Goal: Navigation & Orientation: Find specific page/section

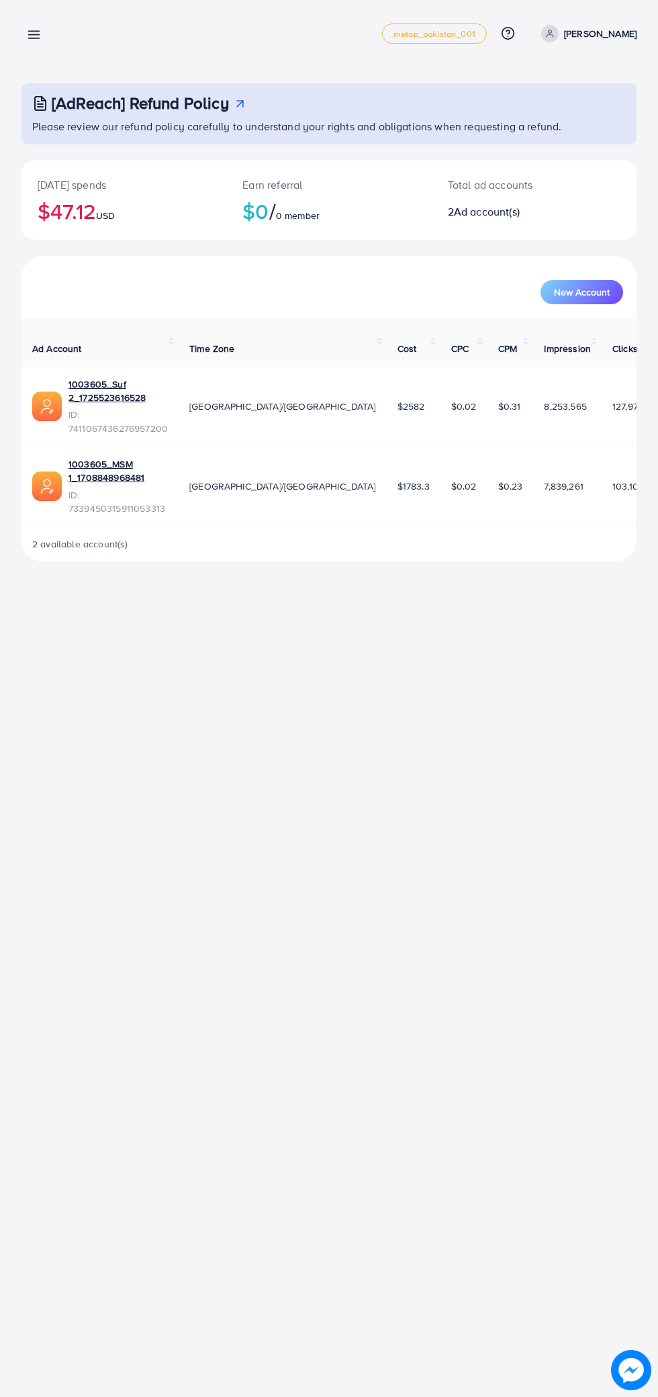
click at [38, 36] on icon at bounding box center [34, 35] width 14 height 14
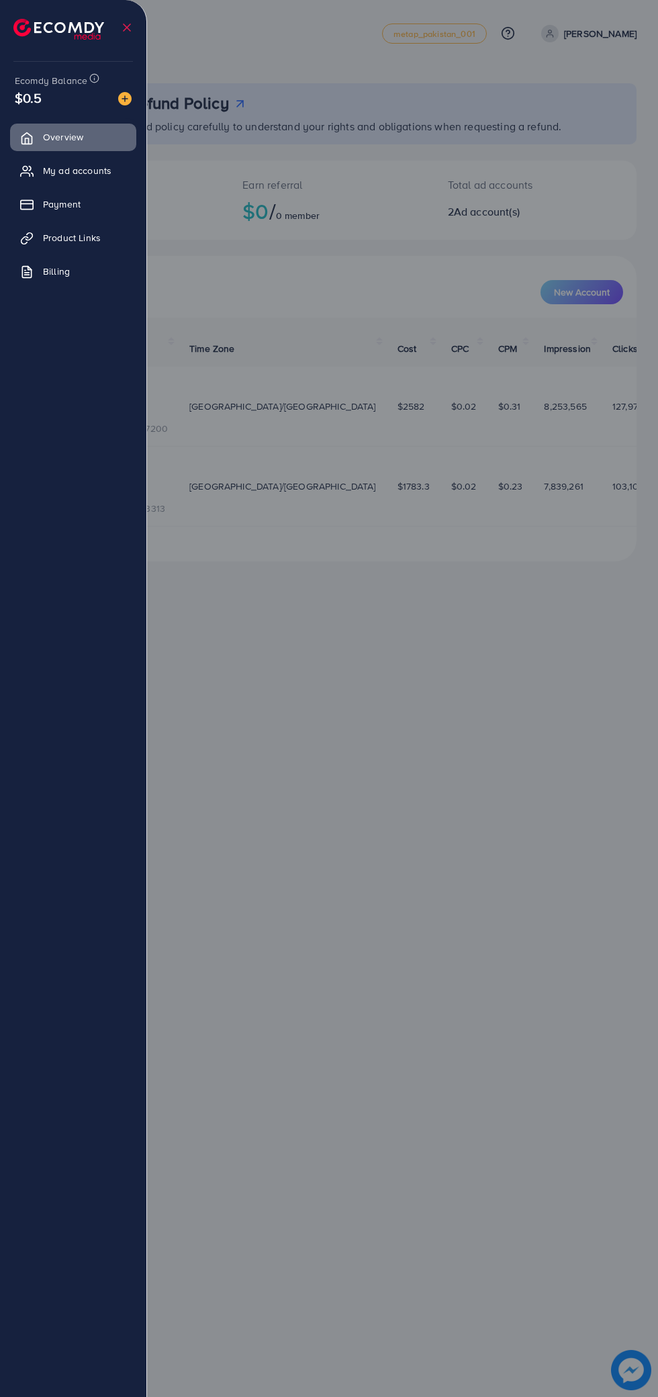
click at [353, 95] on div at bounding box center [329, 838] width 658 height 1676
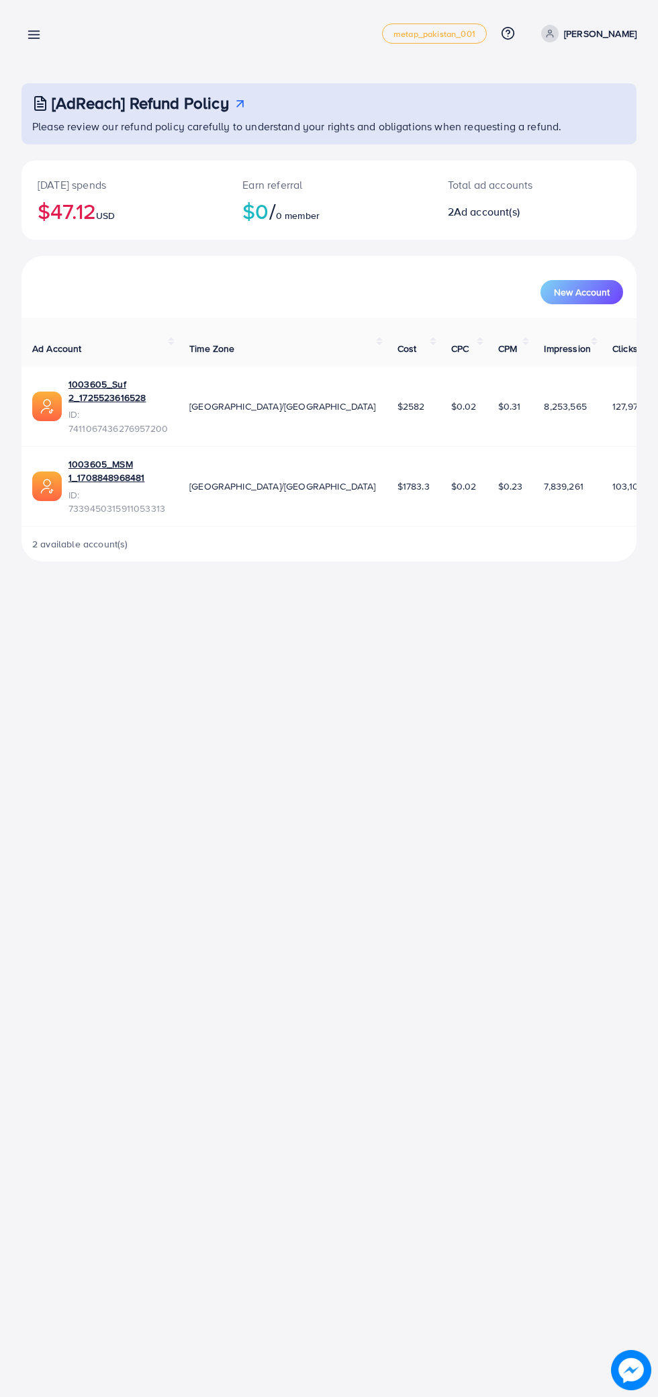
click at [58, 47] on div "Overview metap_pakistan_001 Help Center Contact Support Plans and Pricing Term …" at bounding box center [328, 34] width 615 height 38
click at [38, 41] on icon at bounding box center [34, 35] width 14 height 14
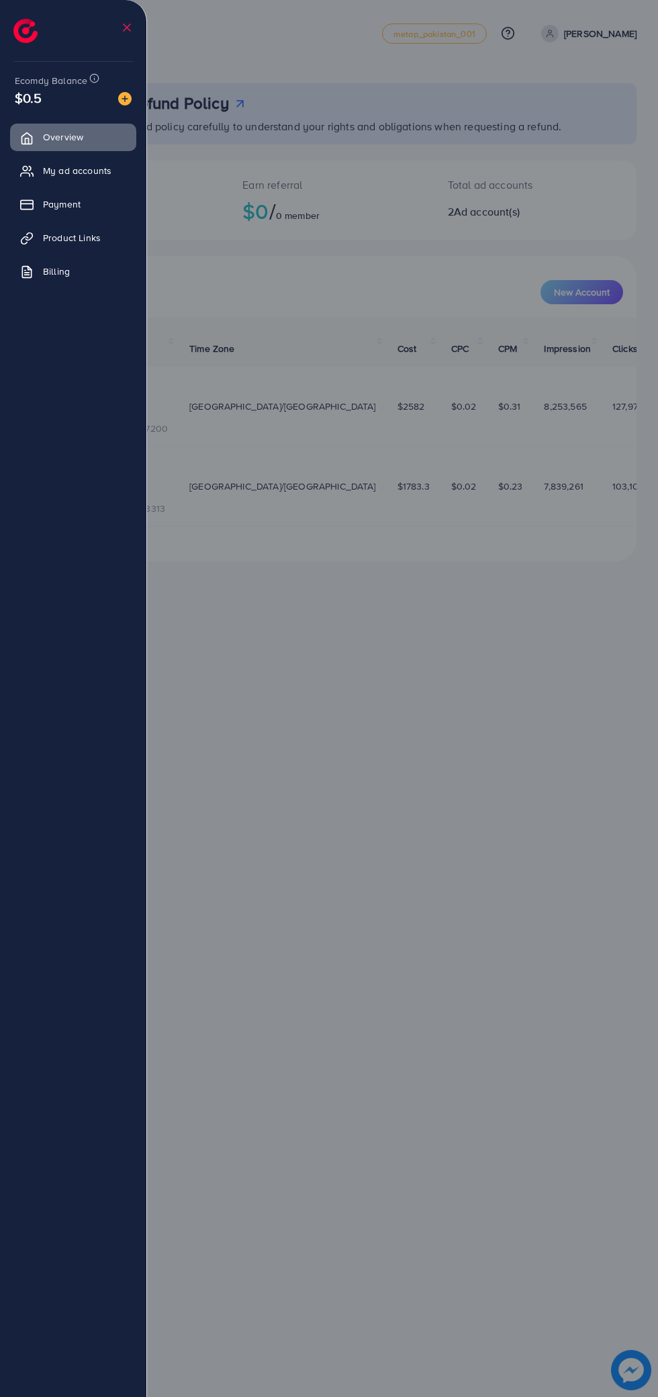
click at [94, 171] on span "My ad accounts" at bounding box center [77, 170] width 68 height 13
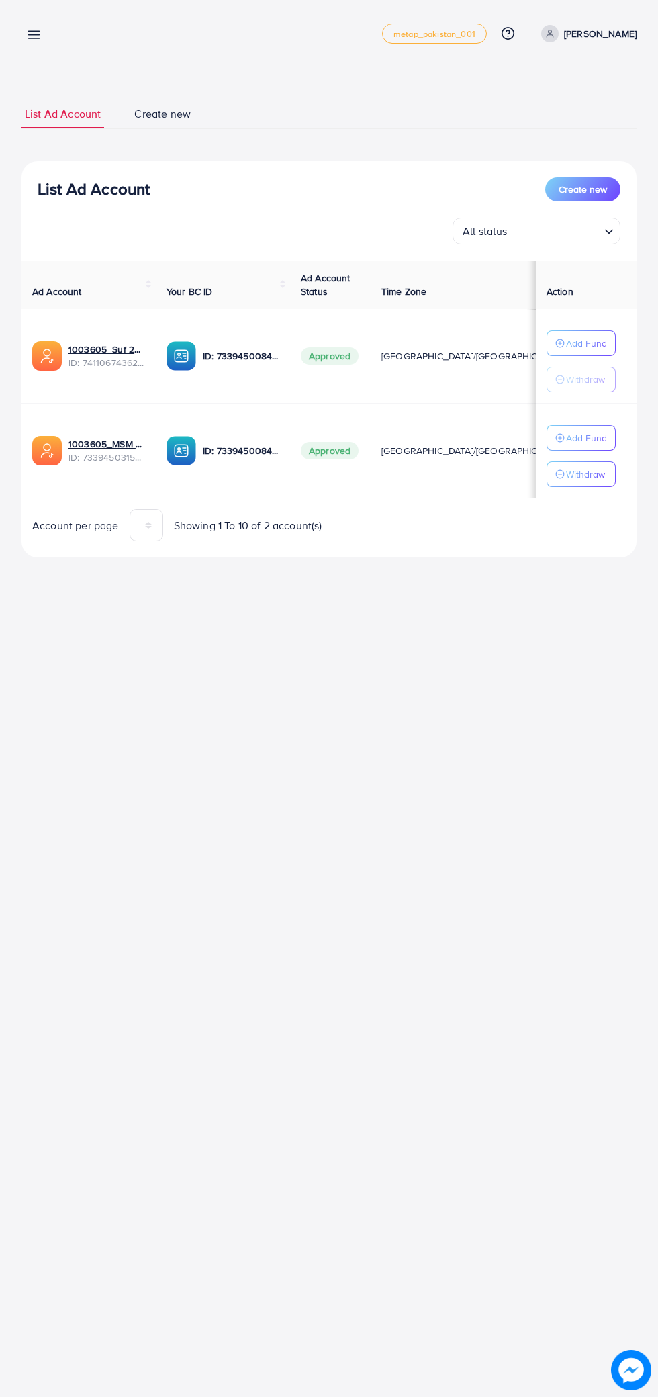
scroll to position [0, 3]
click at [34, 38] on line at bounding box center [34, 38] width 11 height 0
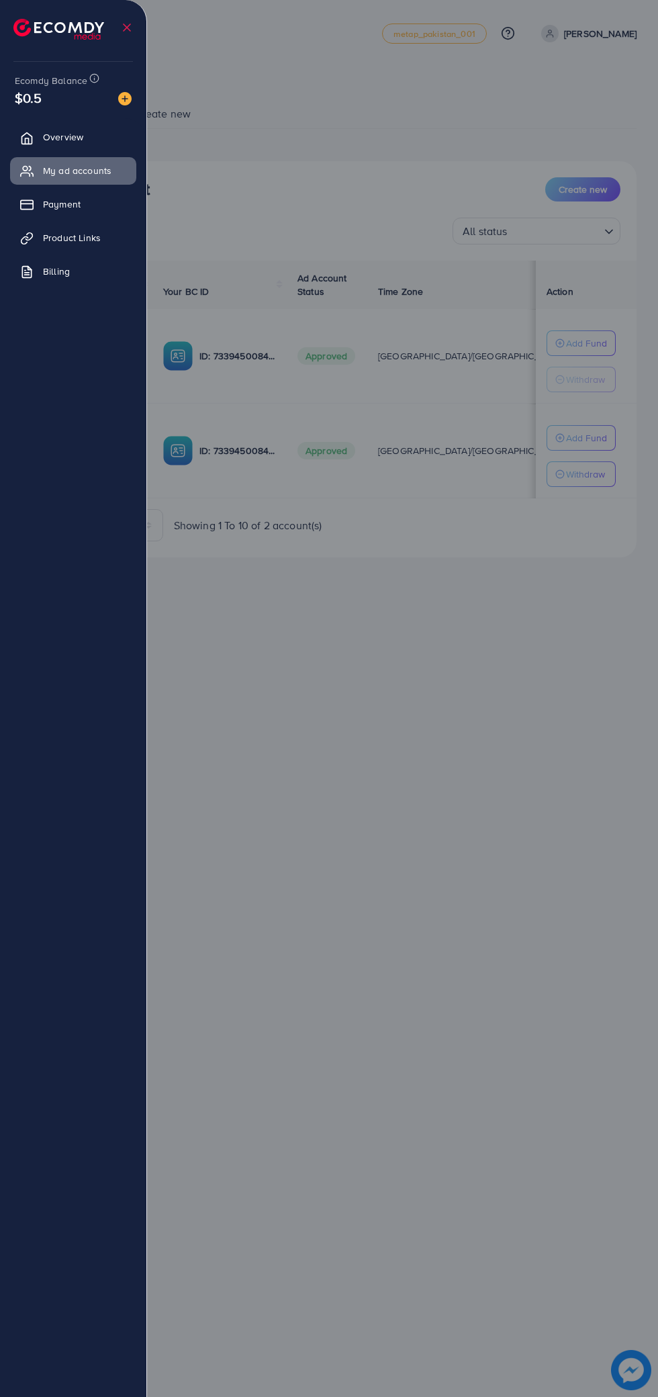
click at [90, 139] on link "Overview" at bounding box center [73, 137] width 126 height 27
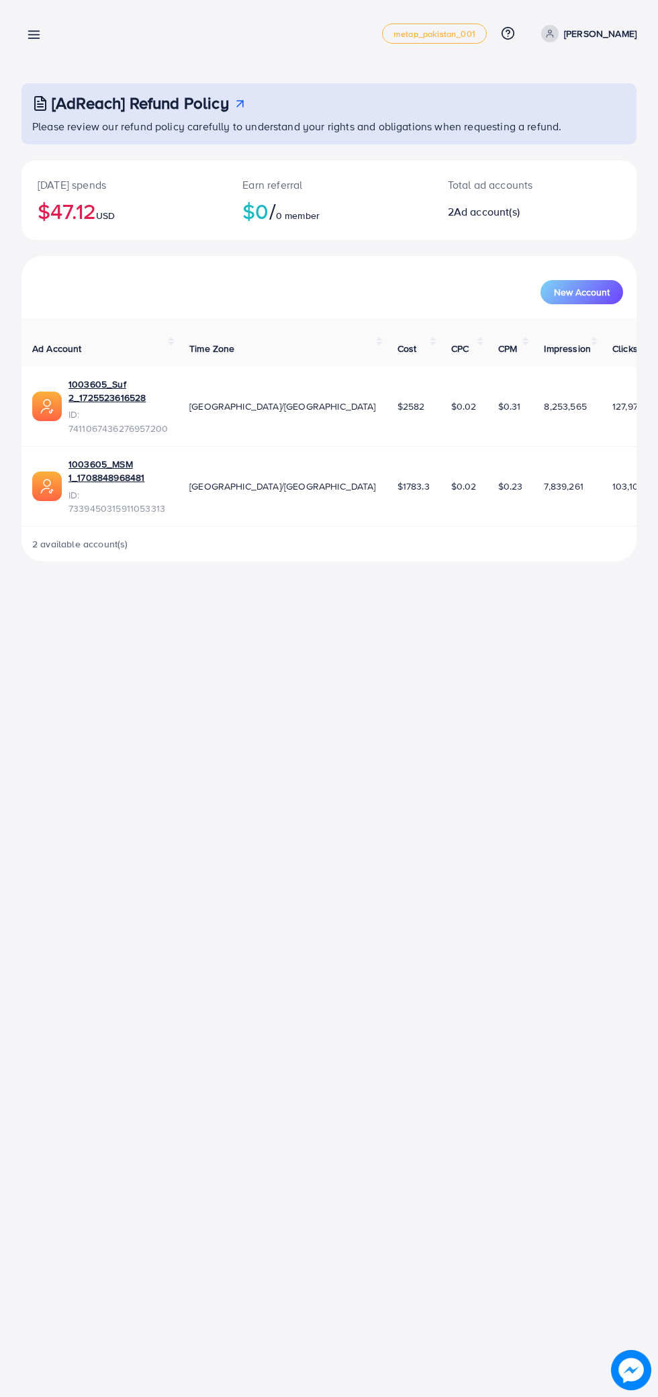
click at [35, 38] on line at bounding box center [34, 38] width 11 height 0
